Goal: Transaction & Acquisition: Purchase product/service

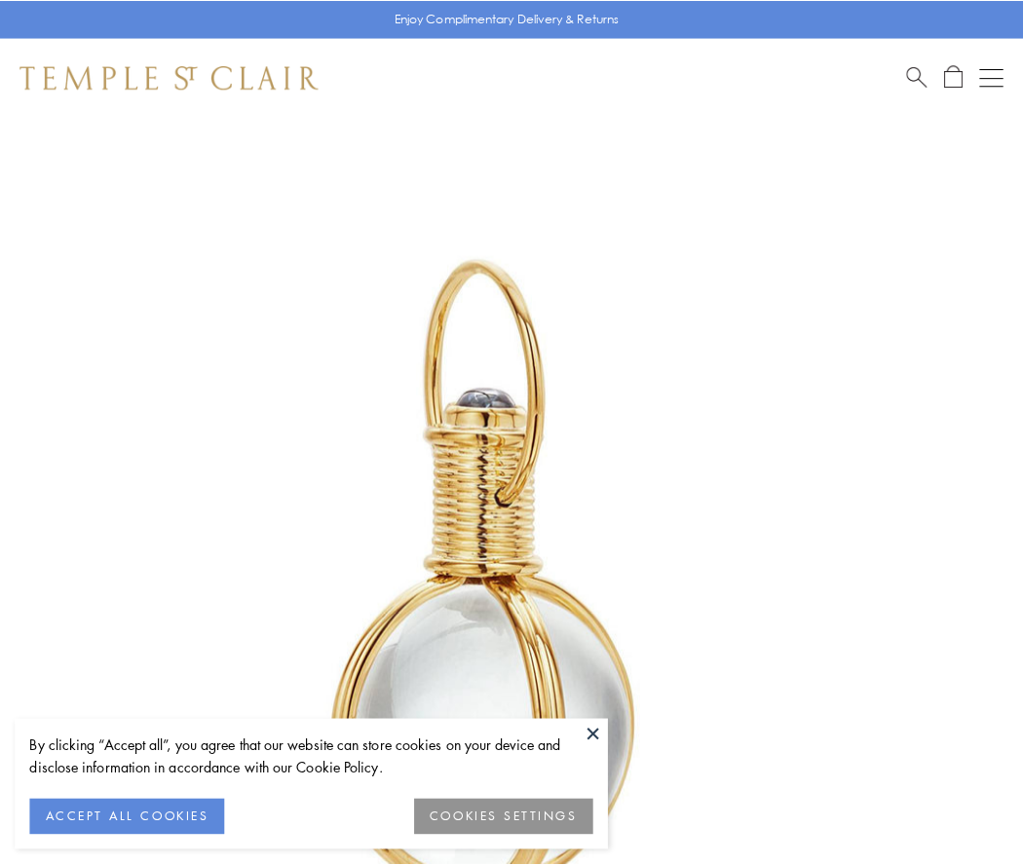
scroll to position [509, 0]
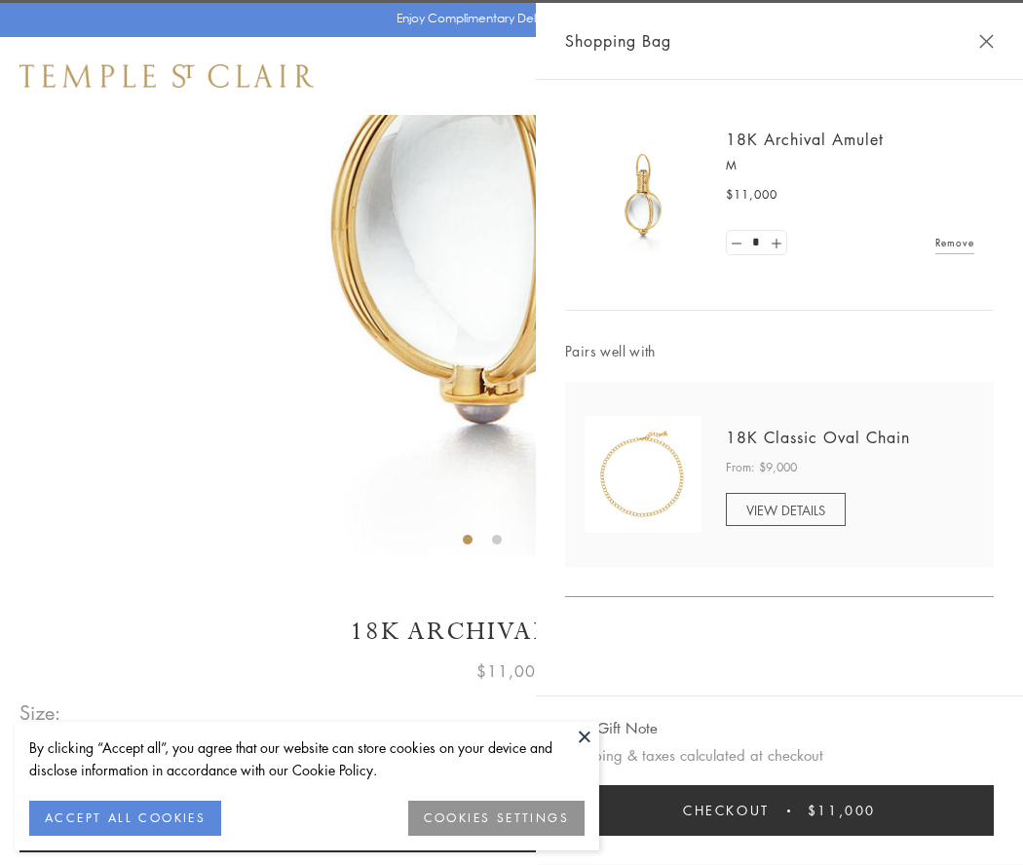
click at [780, 811] on button "Checkout $11,000" at bounding box center [779, 811] width 429 height 51
